Goal: Task Accomplishment & Management: Complete application form

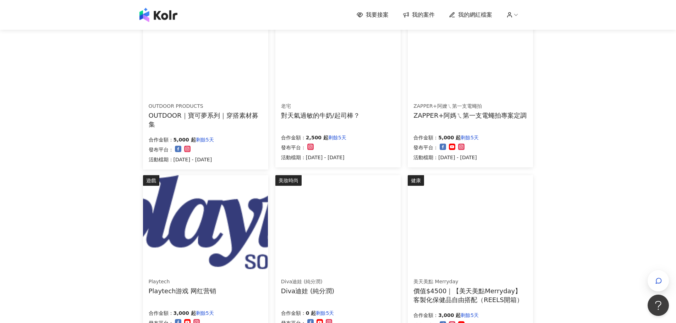
scroll to position [142, 0]
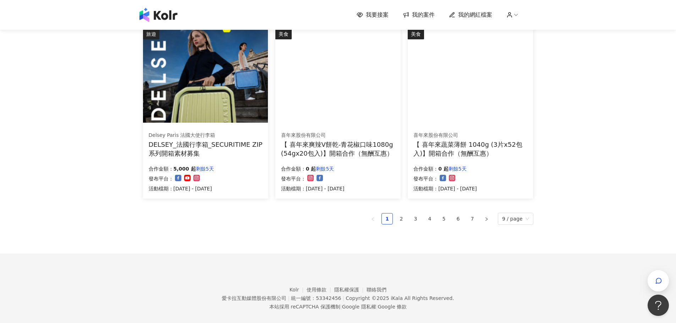
scroll to position [440, 0]
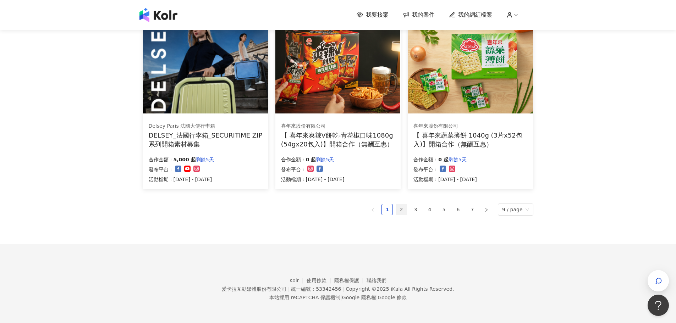
click at [406, 209] on link "2" at bounding box center [401, 209] width 11 height 11
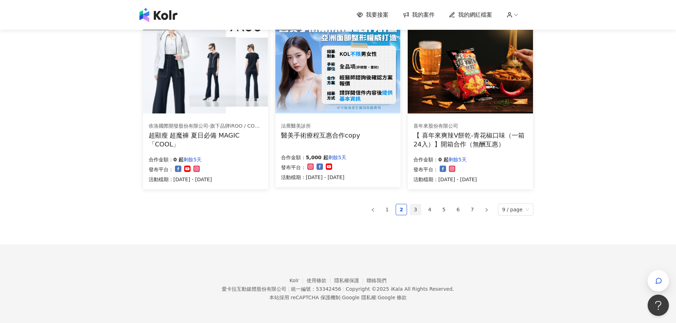
click at [419, 210] on link "3" at bounding box center [415, 209] width 11 height 11
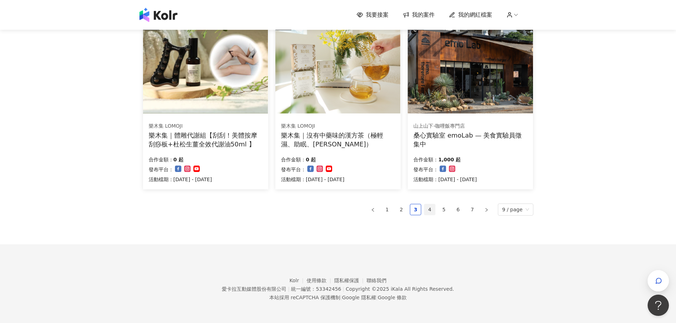
click at [431, 210] on link "4" at bounding box center [429, 209] width 11 height 11
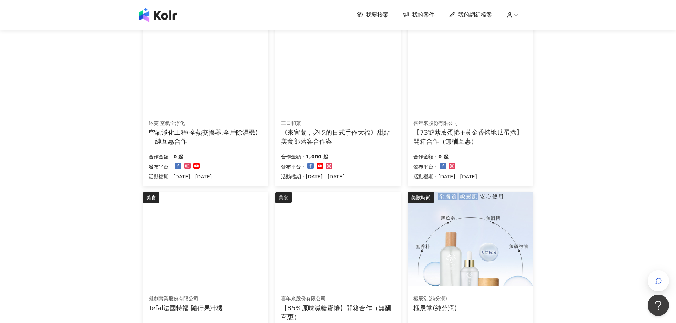
scroll to position [355, 0]
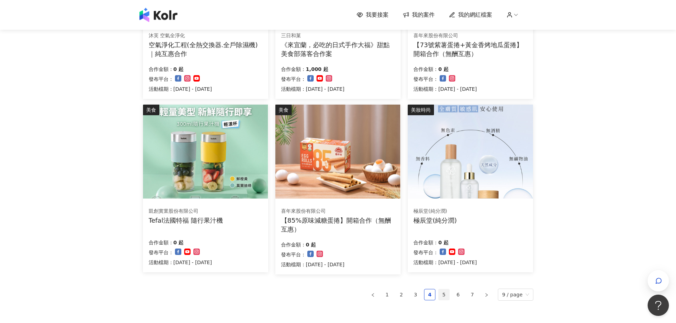
click at [448, 294] on link "5" at bounding box center [443, 294] width 11 height 11
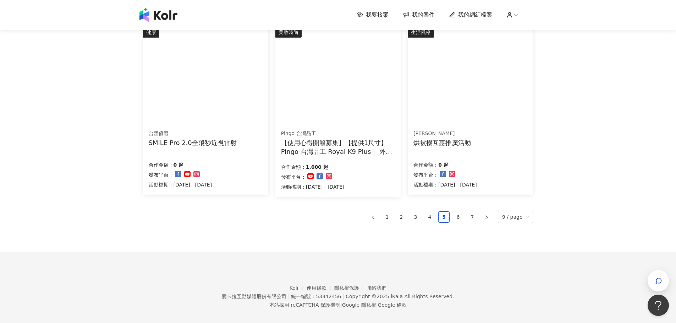
scroll to position [440, 0]
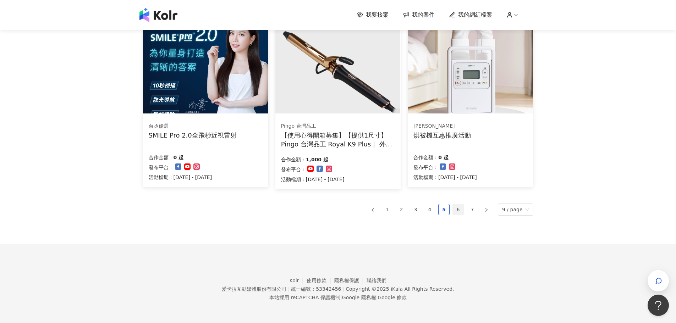
click at [460, 211] on link "6" at bounding box center [457, 209] width 11 height 11
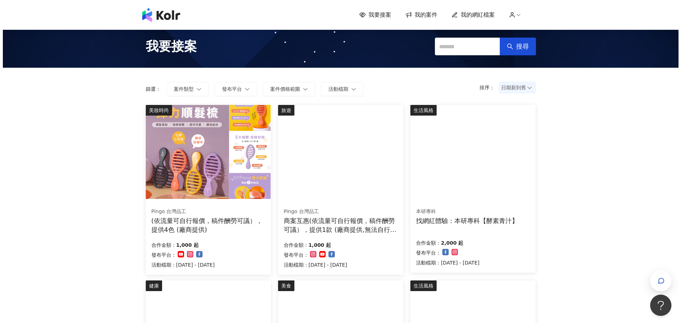
scroll to position [0, 0]
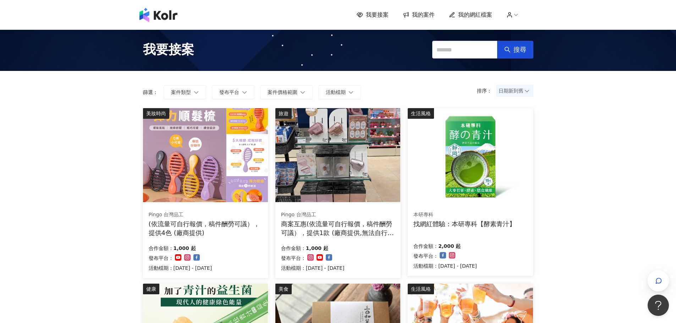
click at [372, 226] on div "商案互惠(依流量可自行報價，稿件酬勞可議），提供1款 (廠商提供,無法自行選擇顏色)" at bounding box center [338, 228] width 114 height 18
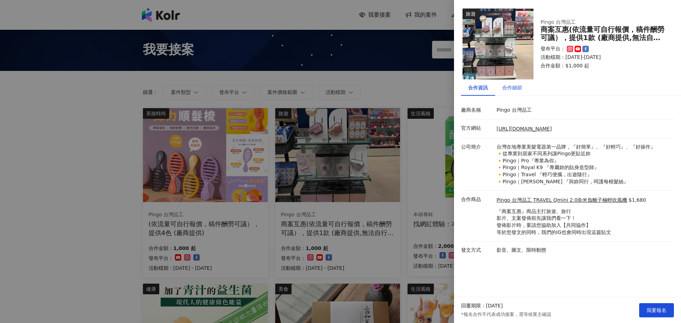
click at [512, 88] on div "合作細節" at bounding box center [512, 88] width 20 height 8
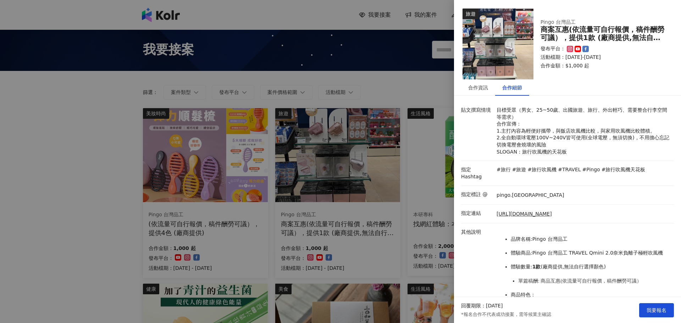
click at [94, 239] on div at bounding box center [340, 161] width 681 height 323
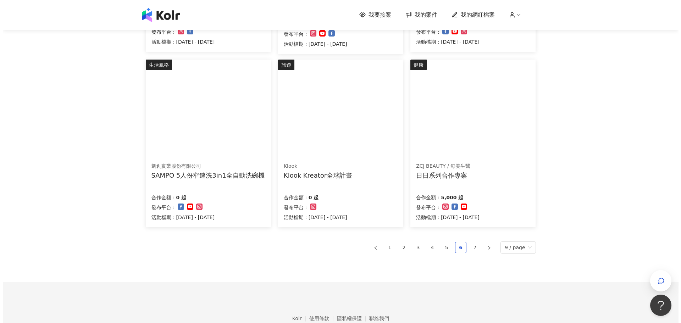
scroll to position [426, 0]
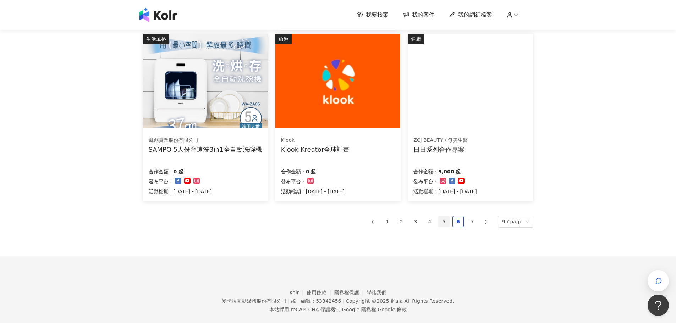
click at [443, 221] on link "5" at bounding box center [443, 221] width 11 height 11
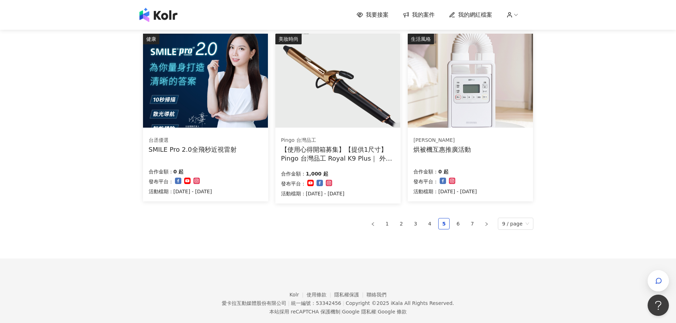
click at [363, 157] on div "【使用心得開箱募集】【提供1尺寸】 Pingo 台灣品工 Royal K9 Plus｜ 外噴式負離子加長電棒-革命進化款" at bounding box center [338, 154] width 114 height 18
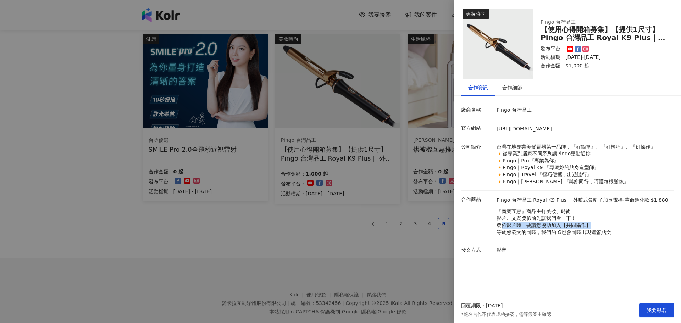
drag, startPoint x: 501, startPoint y: 223, endPoint x: 611, endPoint y: 224, distance: 109.6
click at [611, 224] on p "『商案互惠』商品主打美妝、時尚 影片、文案發佈前先讓我們看一下！ 發佈影片時，要請您協助加入【共同協作】 等於您發文的同時，我們的IG也會同時出現這篇貼文" at bounding box center [582, 222] width 172 height 28
click at [608, 224] on p "『商案互惠』商品主打美妝、時尚 影片、文案發佈前先讓我們看一下！ 發佈影片時，要請您協助加入【共同協作】 等於您發文的同時，我們的IG也會同時出現這篇貼文" at bounding box center [582, 222] width 172 height 28
drag, startPoint x: 501, startPoint y: 231, endPoint x: 519, endPoint y: 234, distance: 18.3
click at [519, 234] on p "『商案互惠』商品主打美妝、時尚 影片、文案發佈前先讓我們看一下！ 發佈影片時，要請您協助加入【共同協作】 等於您發文的同時，我們的IG也會同時出現這篇貼文" at bounding box center [582, 222] width 172 height 28
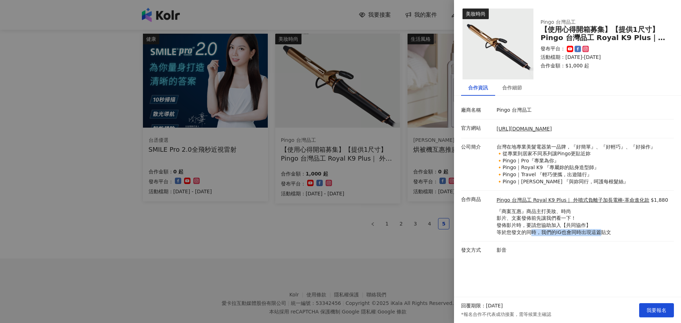
drag, startPoint x: 578, startPoint y: 238, endPoint x: 602, endPoint y: 233, distance: 23.9
click at [602, 233] on p "『商案互惠』商品主打美妝、時尚 影片、文案發佈前先讓我們看一下！ 發佈影片時，要請您協助加入【共同協作】 等於您發文的同時，我們的IG也會同時出現這篇貼文" at bounding box center [582, 222] width 172 height 28
click at [609, 228] on p "『商案互惠』商品主打美妝、時尚 影片、文案發佈前先讓我們看一下！ 發佈影片時，要請您協助加入【共同協作】 等於您發文的同時，我們的IG也會同時出現這篇貼文" at bounding box center [582, 222] width 172 height 28
click at [512, 90] on div "合作細節" at bounding box center [512, 88] width 20 height 8
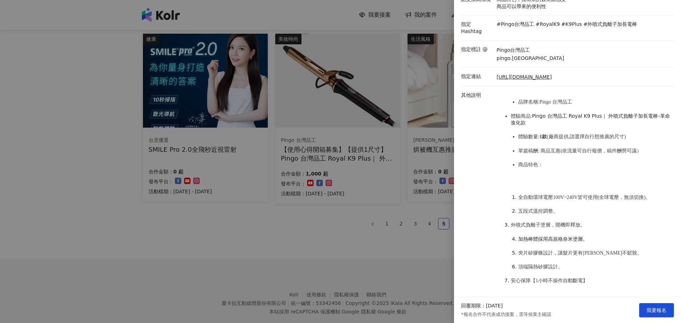
scroll to position [142, 0]
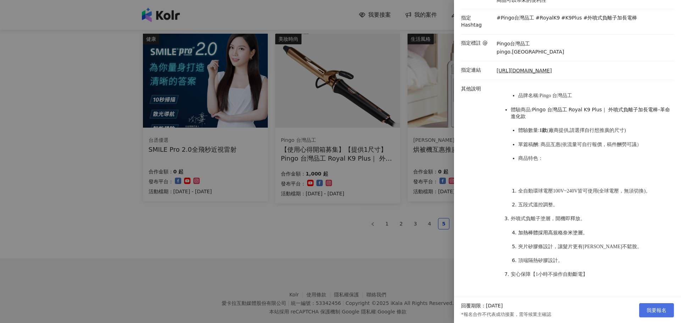
click at [650, 308] on span "我要報名" at bounding box center [656, 310] width 20 height 6
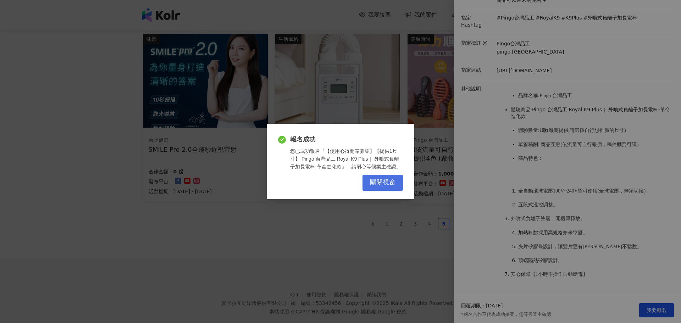
click at [390, 185] on span "關閉視窗" at bounding box center [383, 183] width 26 height 8
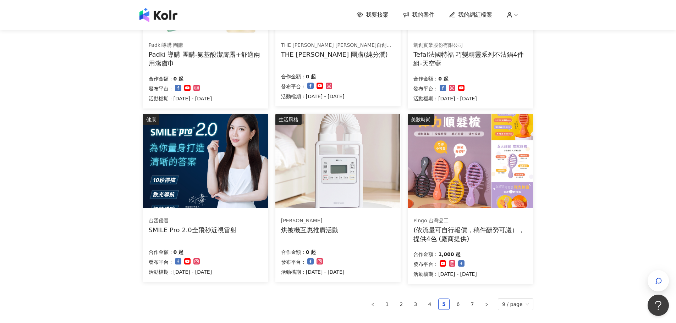
scroll to position [390, 0]
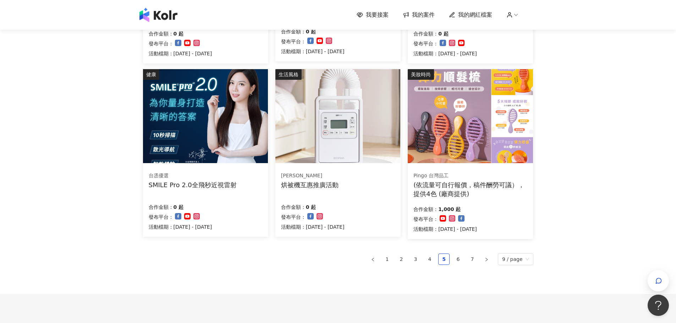
click at [490, 185] on div "(依流量可自行報價，稿件酬勞可議），提供4色 (廠商提供)" at bounding box center [470, 189] width 114 height 18
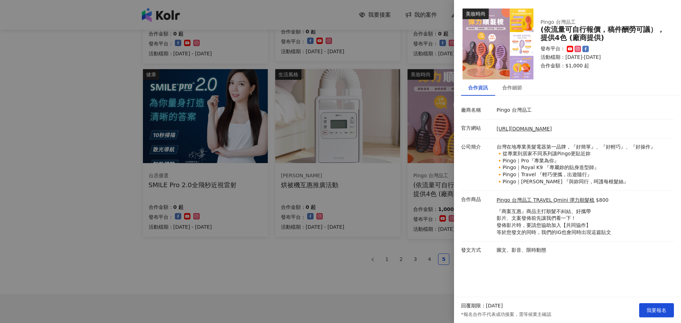
click at [101, 163] on div at bounding box center [340, 161] width 681 height 323
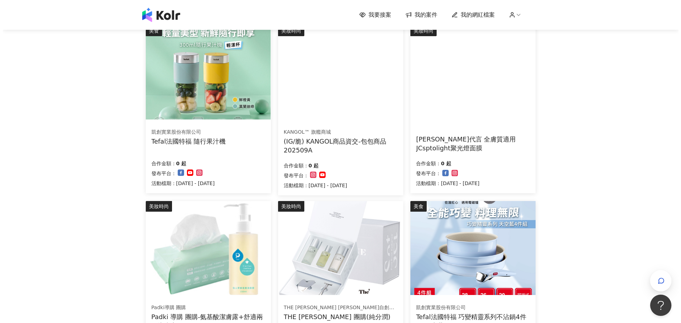
scroll to position [0, 0]
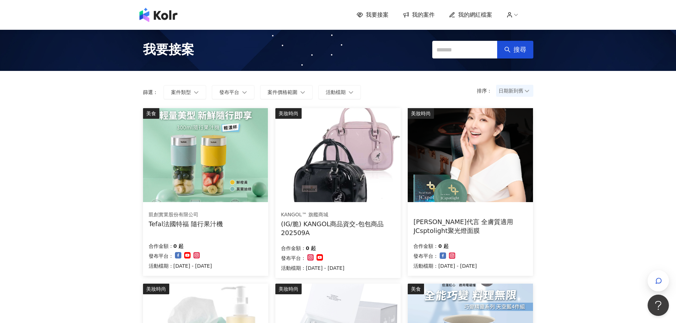
click at [380, 15] on span "我要接案" at bounding box center [377, 15] width 23 height 8
click at [376, 14] on span "我要接案" at bounding box center [377, 15] width 23 height 8
click at [379, 12] on span "我要接案" at bounding box center [377, 15] width 23 height 8
click at [440, 13] on div "我要接案 我的案件 我的網紅檔案" at bounding box center [444, 15] width 177 height 8
click at [428, 15] on span "我的案件" at bounding box center [423, 15] width 23 height 8
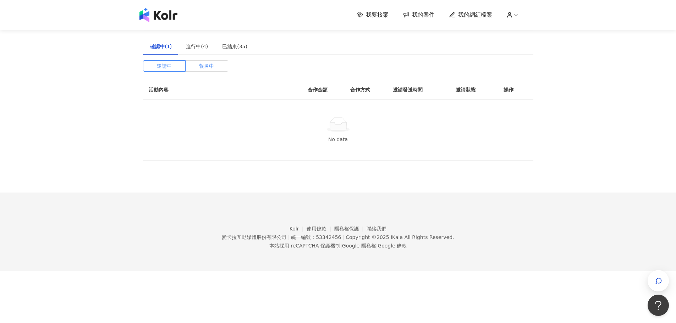
click at [203, 65] on span "報名中" at bounding box center [206, 66] width 15 height 11
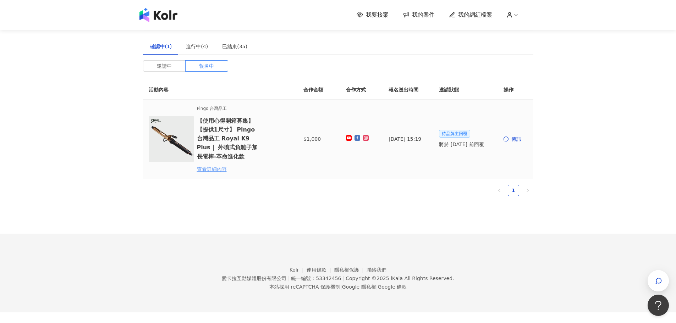
click at [214, 170] on div "查看詳細內容" at bounding box center [228, 169] width 62 height 8
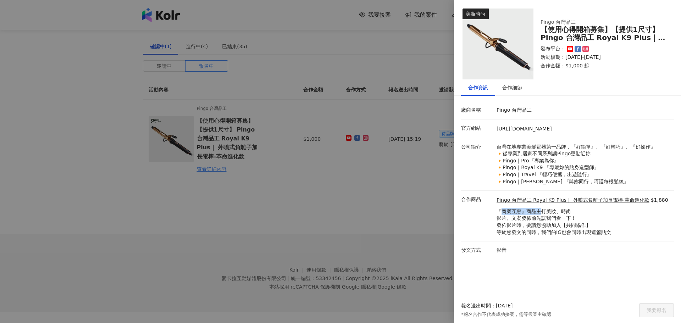
drag, startPoint x: 502, startPoint y: 211, endPoint x: 542, endPoint y: 210, distance: 39.7
click at [542, 210] on p "『商案互惠』商品主打美妝、時尚 影片、文案發佈前先讓我們看一下！ 發佈影片時，要請您協助加入【共同協作】 等於您發文的同時，我們的IG也會同時出現這篇貼文" at bounding box center [582, 222] width 172 height 28
click at [544, 210] on p "『商案互惠』商品主打美妝、時尚 影片、文案發佈前先讓我們看一下！ 發佈影片時，要請您協助加入【共同協作】 等於您發文的同時，我們的IG也會同時出現這篇貼文" at bounding box center [582, 222] width 172 height 28
drag, startPoint x: 574, startPoint y: 210, endPoint x: 511, endPoint y: 176, distance: 71.1
click at [487, 212] on div "合作商品 Pingo 台灣品工 Royal K9 Plus｜ 外噴式負離子加長電棒-革命進化款 $1,880 『商案互惠』商品主打美妝、時尚 影片、文案發佈前…" at bounding box center [565, 216] width 213 height 40
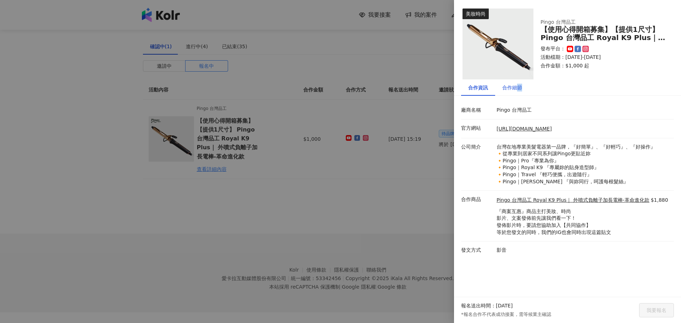
click at [519, 85] on div "合作細節" at bounding box center [512, 88] width 20 height 8
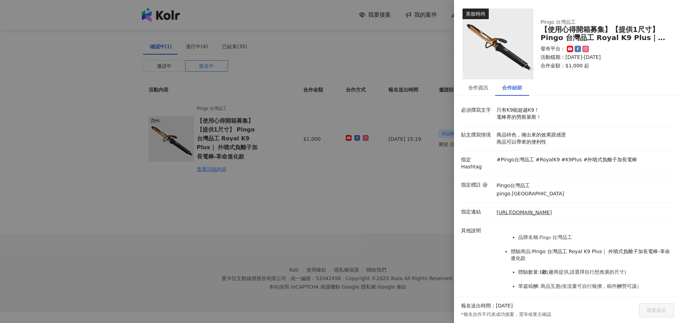
click at [554, 187] on div "Pingo台灣品工 pingo.[GEOGRAPHIC_DATA]" at bounding box center [583, 190] width 177 height 16
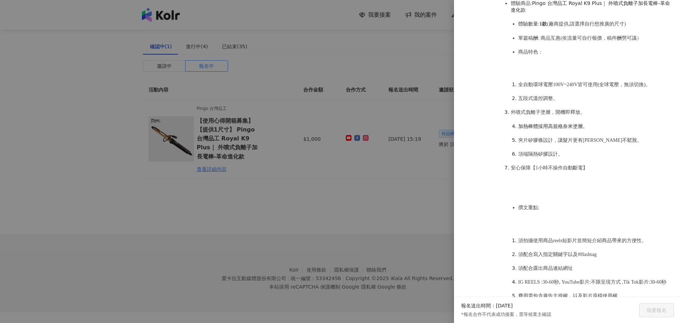
scroll to position [319, 0]
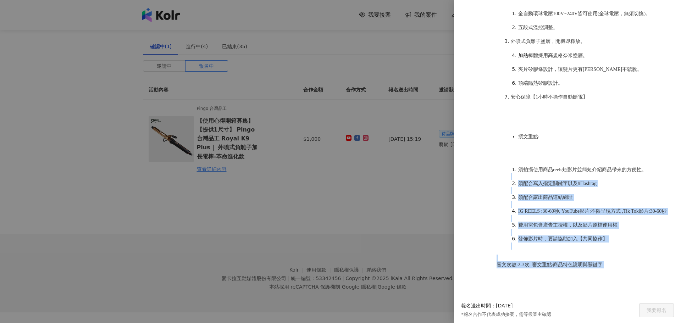
drag, startPoint x: 515, startPoint y: 169, endPoint x: 603, endPoint y: 266, distance: 131.0
click at [603, 268] on p "品牌名稱:Pingo 台灣品工 體驗商品: Pingo 台灣品工 Royal K9 Plus｜ 外噴式負離子加長電棒-革命進化款 體驗數量: 1款 (廠商提供…" at bounding box center [583, 211] width 174 height 606
click at [607, 260] on p "品牌名稱:Pingo 台灣品工 體驗商品: Pingo 台灣品工 Royal K9 Plus｜ 外噴式負離子加長電棒-革命進化款 體驗數量: 1款 (廠商提供…" at bounding box center [583, 211] width 174 height 606
drag, startPoint x: 550, startPoint y: 267, endPoint x: 539, endPoint y: 270, distance: 11.4
click at [550, 267] on span "審文次數:2-3次, 審文重點:商品特色說明與關鍵字" at bounding box center [549, 264] width 106 height 5
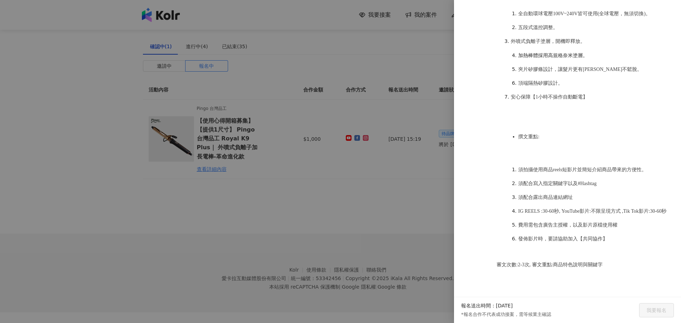
click at [534, 274] on p "審文次數:2-3次, 審文重點:商品特色說明與關鍵字" at bounding box center [583, 271] width 174 height 21
drag, startPoint x: 518, startPoint y: 221, endPoint x: 621, endPoint y: 227, distance: 102.3
click at [621, 227] on ol "須拍攝使用商品reels短影片並簡短介紹商品帶來的方便性。 須配合寫入指定關鍵字以及#Hashtag 須配合露出商品連結網址 IG REELS :30-60秒…" at bounding box center [583, 204] width 174 height 90
click at [623, 224] on li "費用需包含廣告主授權，以及影片原檔使用權" at bounding box center [594, 225] width 152 height 7
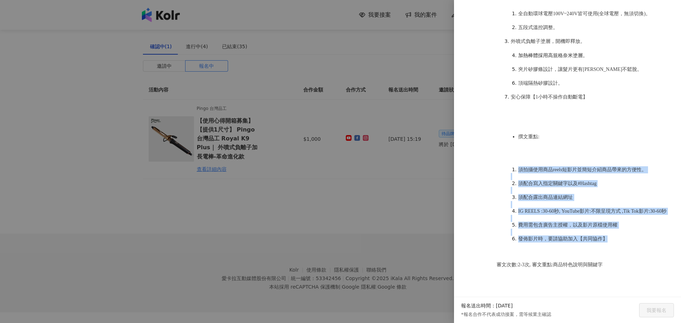
drag, startPoint x: 600, startPoint y: 240, endPoint x: 507, endPoint y: 161, distance: 122.0
click at [507, 161] on ol "須拍攝使用商品reels短影片並簡短介紹商品帶來的方便性。 須配合寫入指定關鍵字以及#Hashtag 須配合露出商品連結網址 IG REELS :30-60秒…" at bounding box center [583, 204] width 174 height 90
click at [484, 173] on div "其他說明 品牌名稱:Pingo 台灣品工 體驗商品: Pingo 台灣品工 Royal K9 Plus｜ 外噴式負離子加長電棒-革命進化款 體驗數量: 1款 …" at bounding box center [565, 211] width 213 height 606
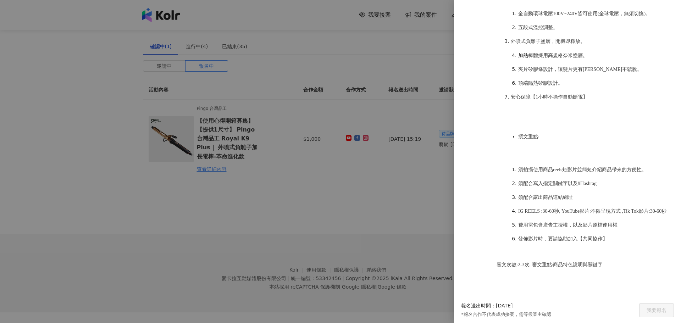
click at [326, 228] on div at bounding box center [340, 161] width 681 height 323
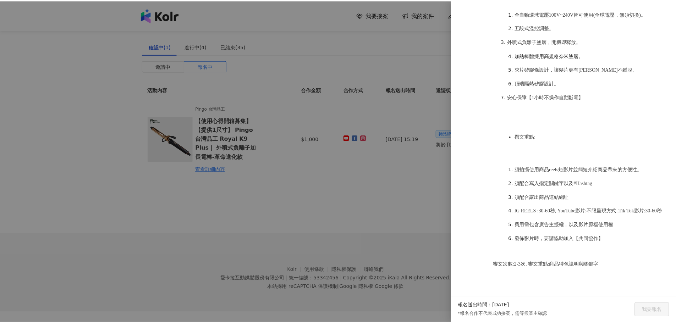
scroll to position [0, 0]
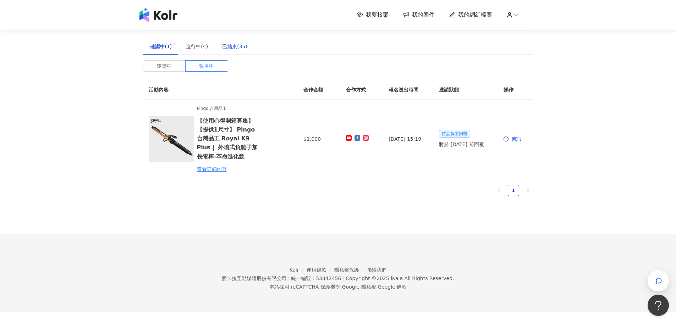
click at [234, 47] on div "已結束(35)" at bounding box center [234, 47] width 25 height 8
